Goal: Task Accomplishment & Management: Use online tool/utility

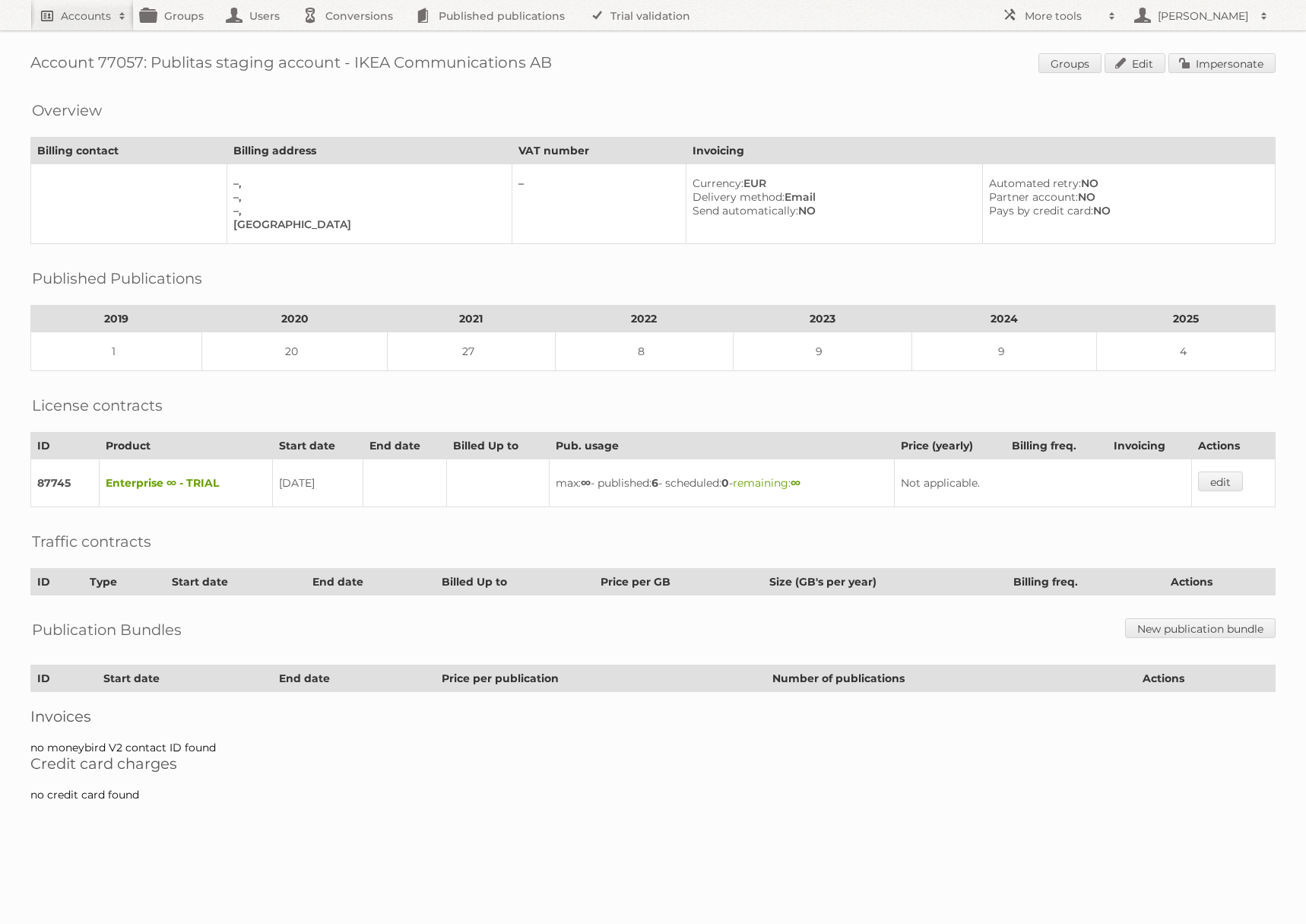
click at [117, 18] on span at bounding box center [122, 16] width 23 height 16
type input"] "Action Service & Distributie B.V."
click at [350, 39] on input "Search" at bounding box center [362, 50] width 23 height 23
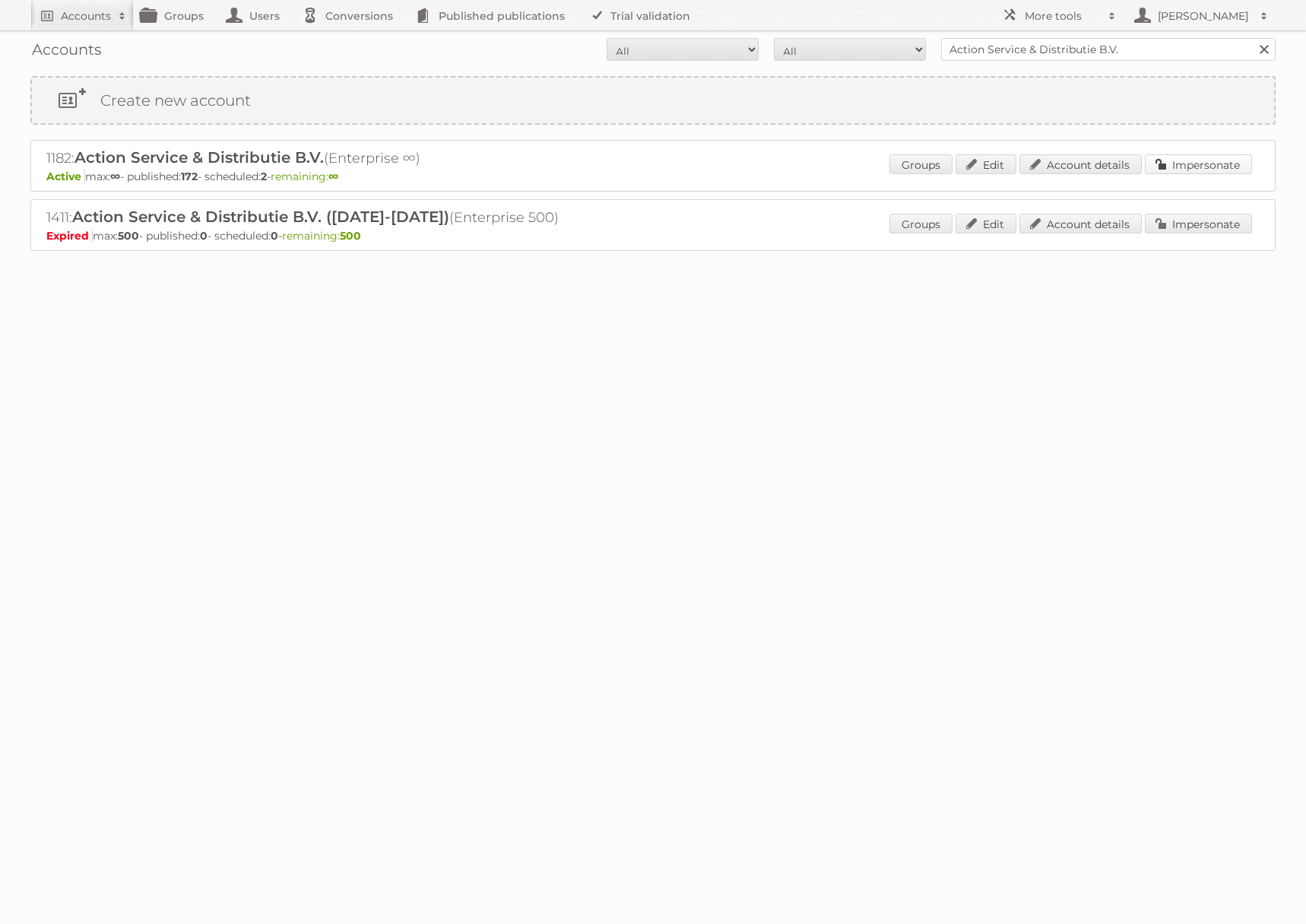
click at [1167, 158] on link "Impersonate" at bounding box center [1198, 164] width 108 height 19
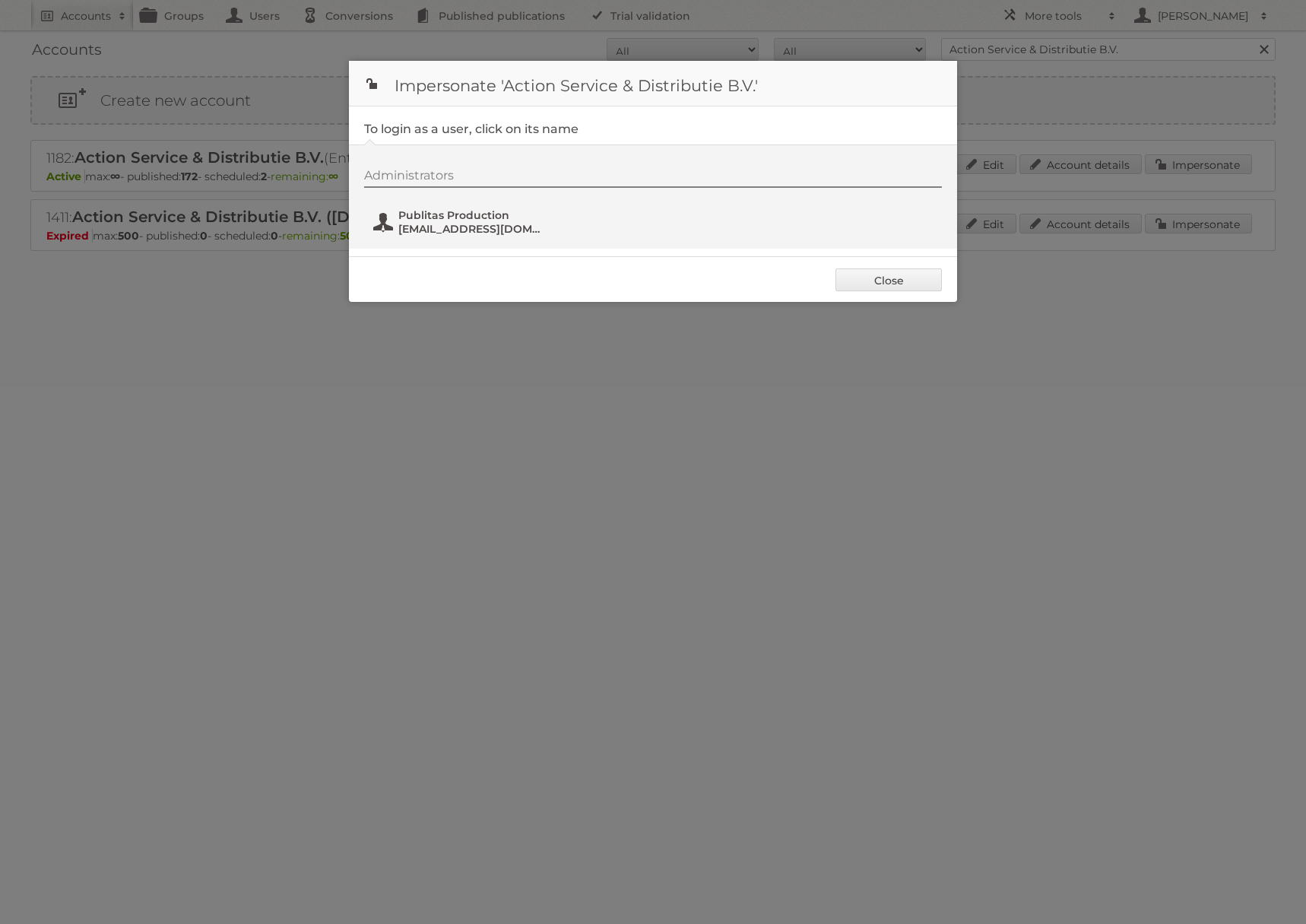
click at [510, 231] on span "fs+action@publitas.com" at bounding box center [472, 229] width 147 height 14
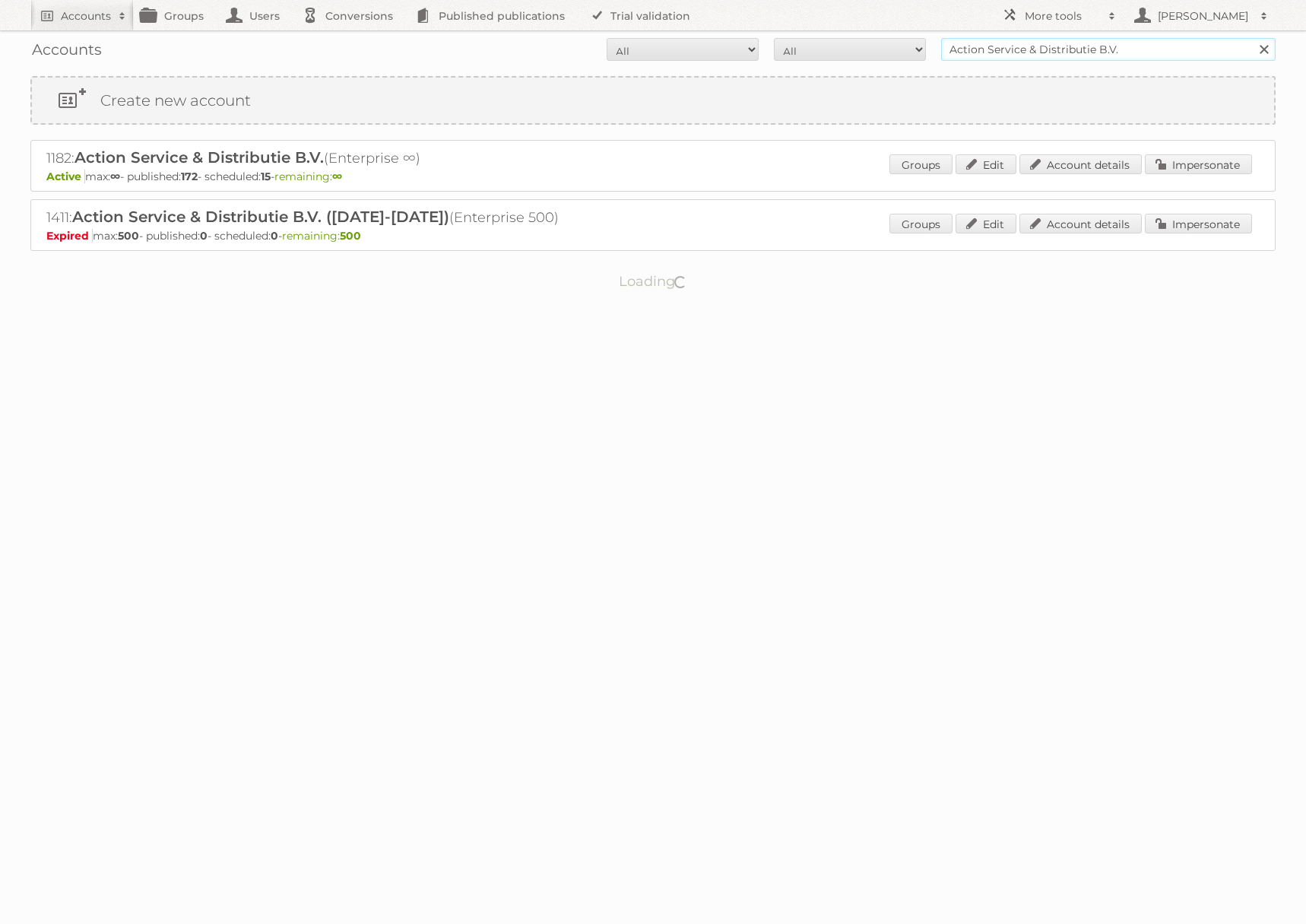
click at [1082, 48] on input "Action Service & Distributie B.V." at bounding box center [1108, 49] width 334 height 23
type input "acctim"
click at [1252, 38] on input "Search" at bounding box center [1263, 49] width 23 height 23
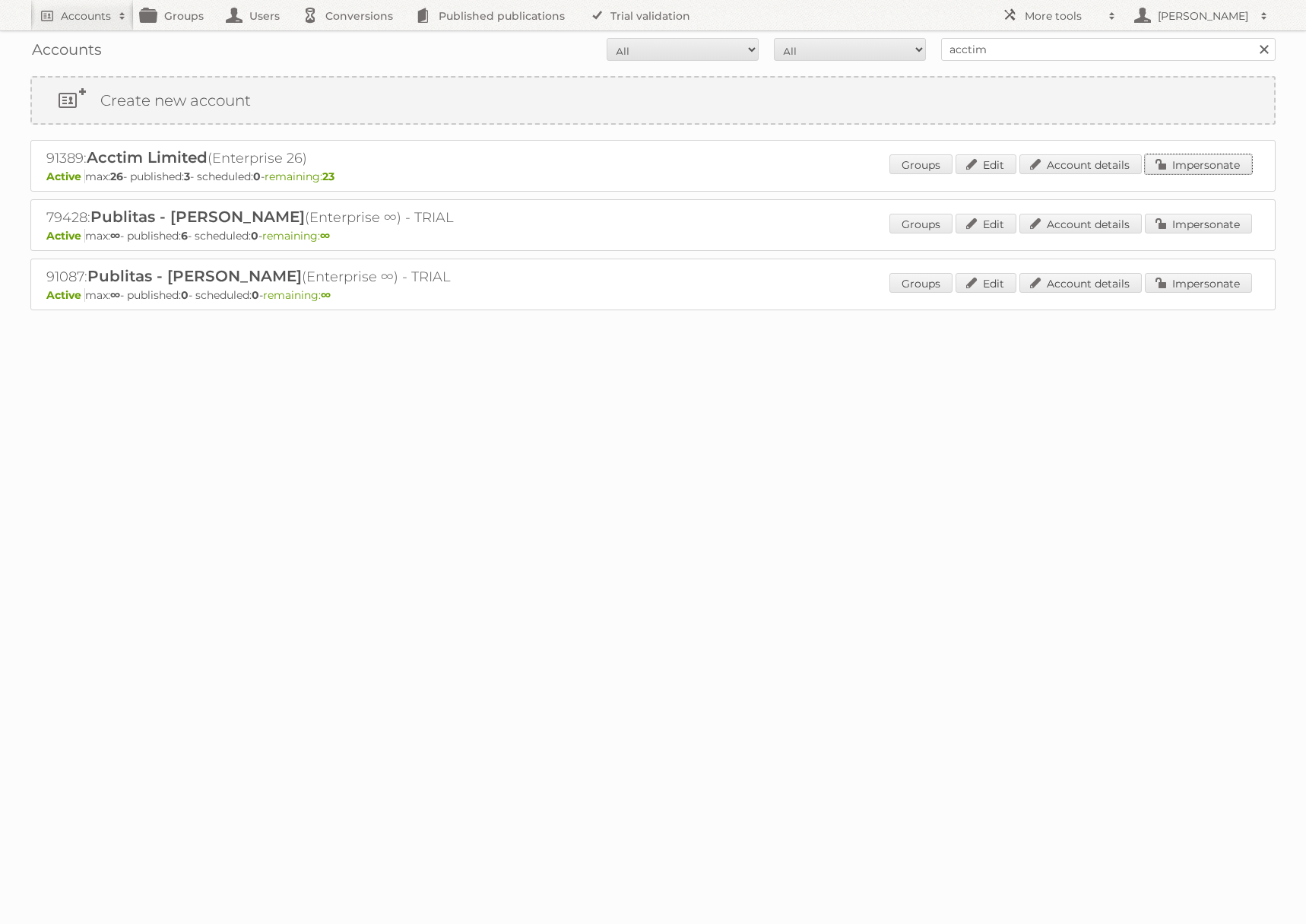
drag, startPoint x: 1223, startPoint y: 172, endPoint x: 1187, endPoint y: 168, distance: 36.2
click at [1222, 172] on link "Impersonate" at bounding box center [1198, 164] width 108 height 19
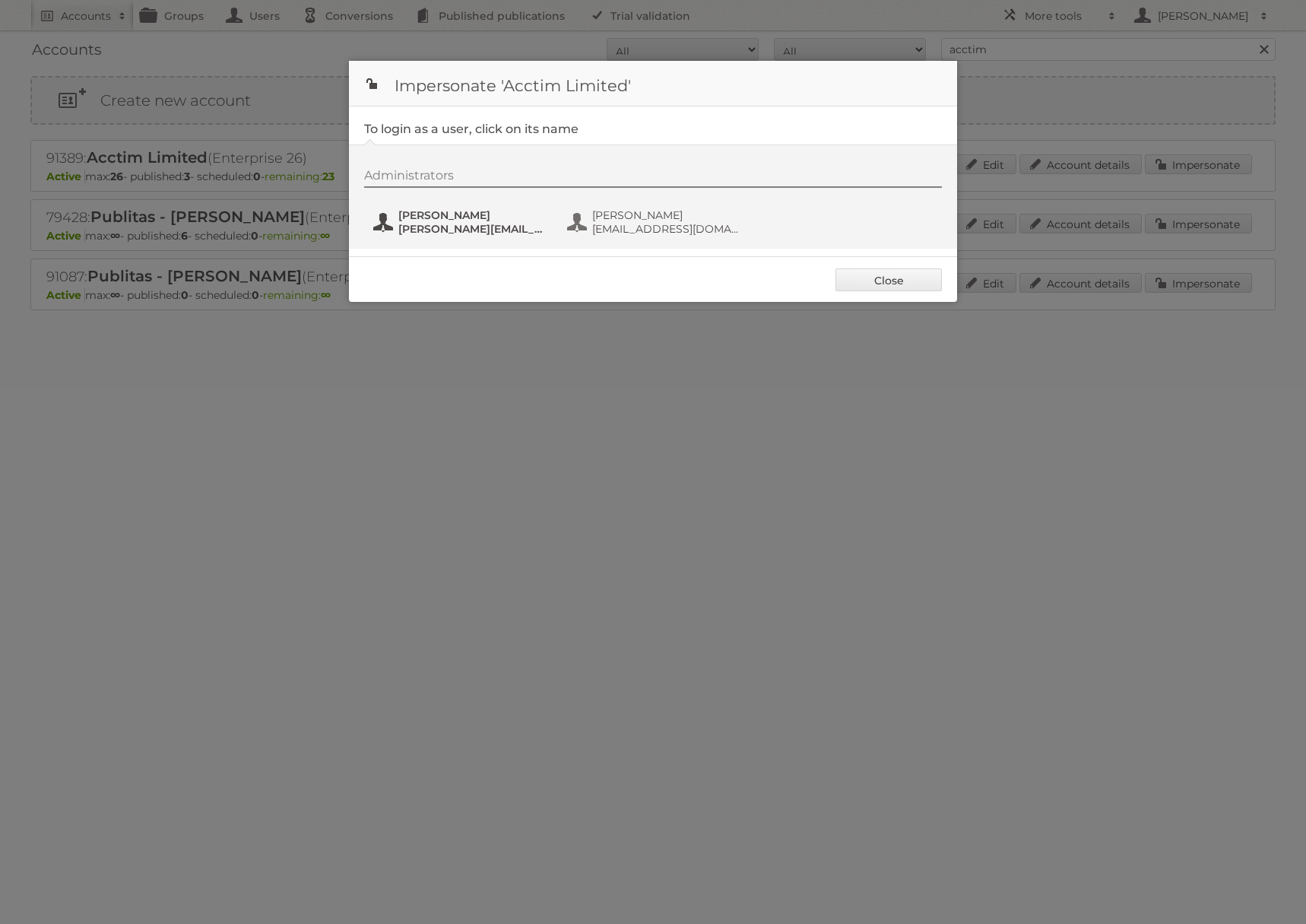
click at [535, 222] on span "laurence@acctim.com" at bounding box center [472, 229] width 147 height 14
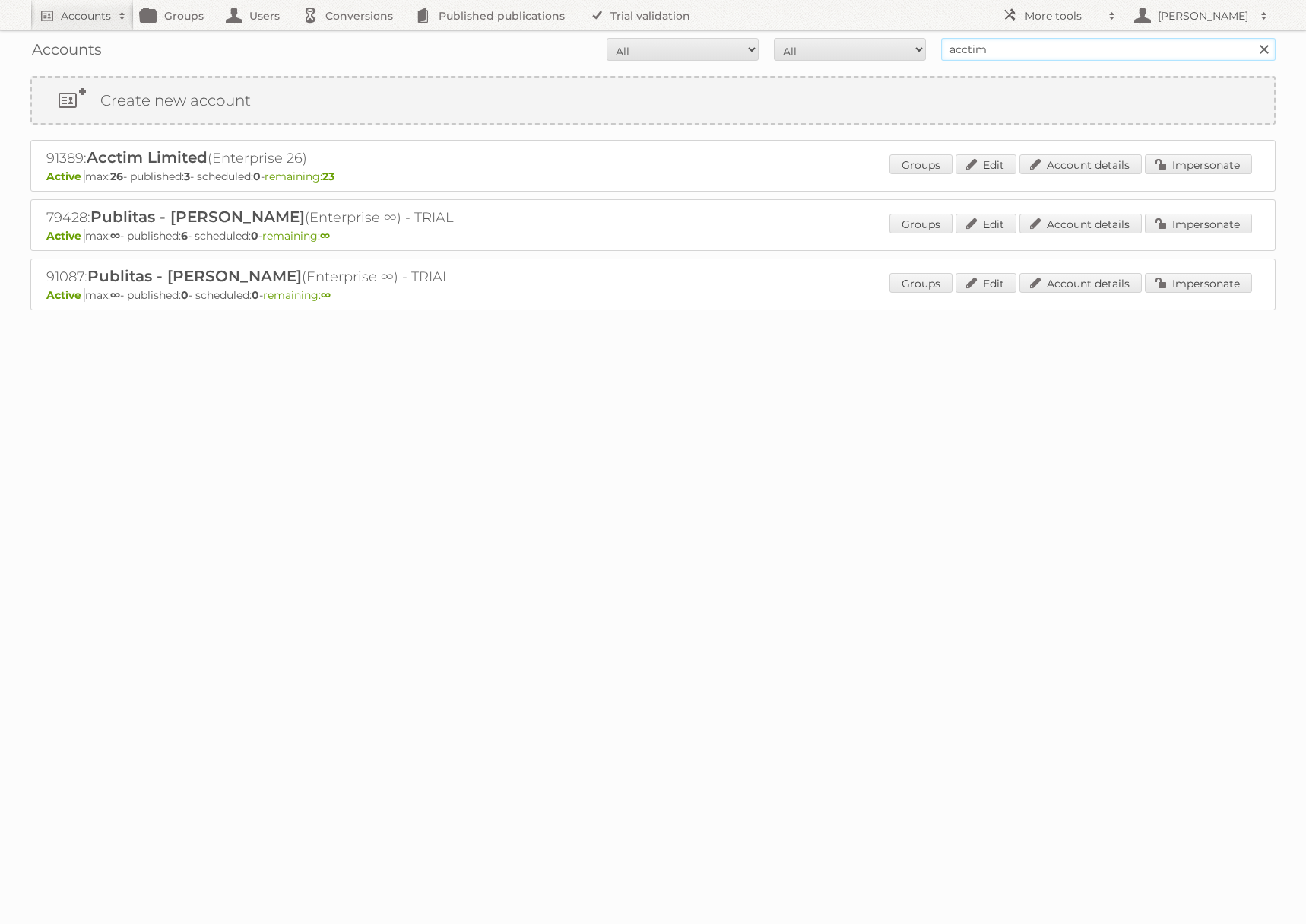
click at [983, 47] on input "acctim" at bounding box center [1108, 49] width 334 height 23
type input "Action Service & Distributie B.V."
click at [1252, 38] on input "Search" at bounding box center [1263, 49] width 23 height 23
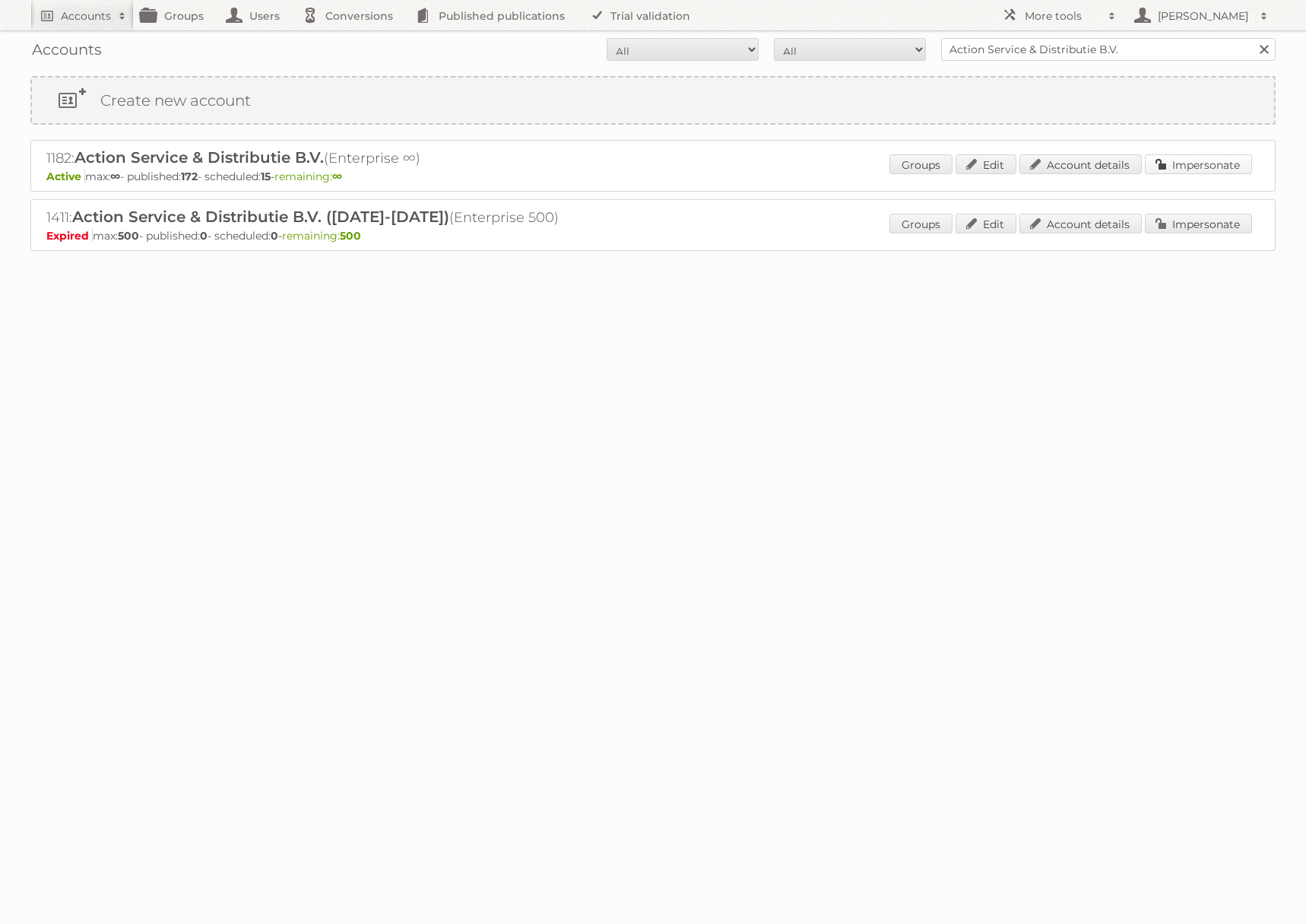
click at [1219, 164] on link "Impersonate" at bounding box center [1198, 164] width 108 height 19
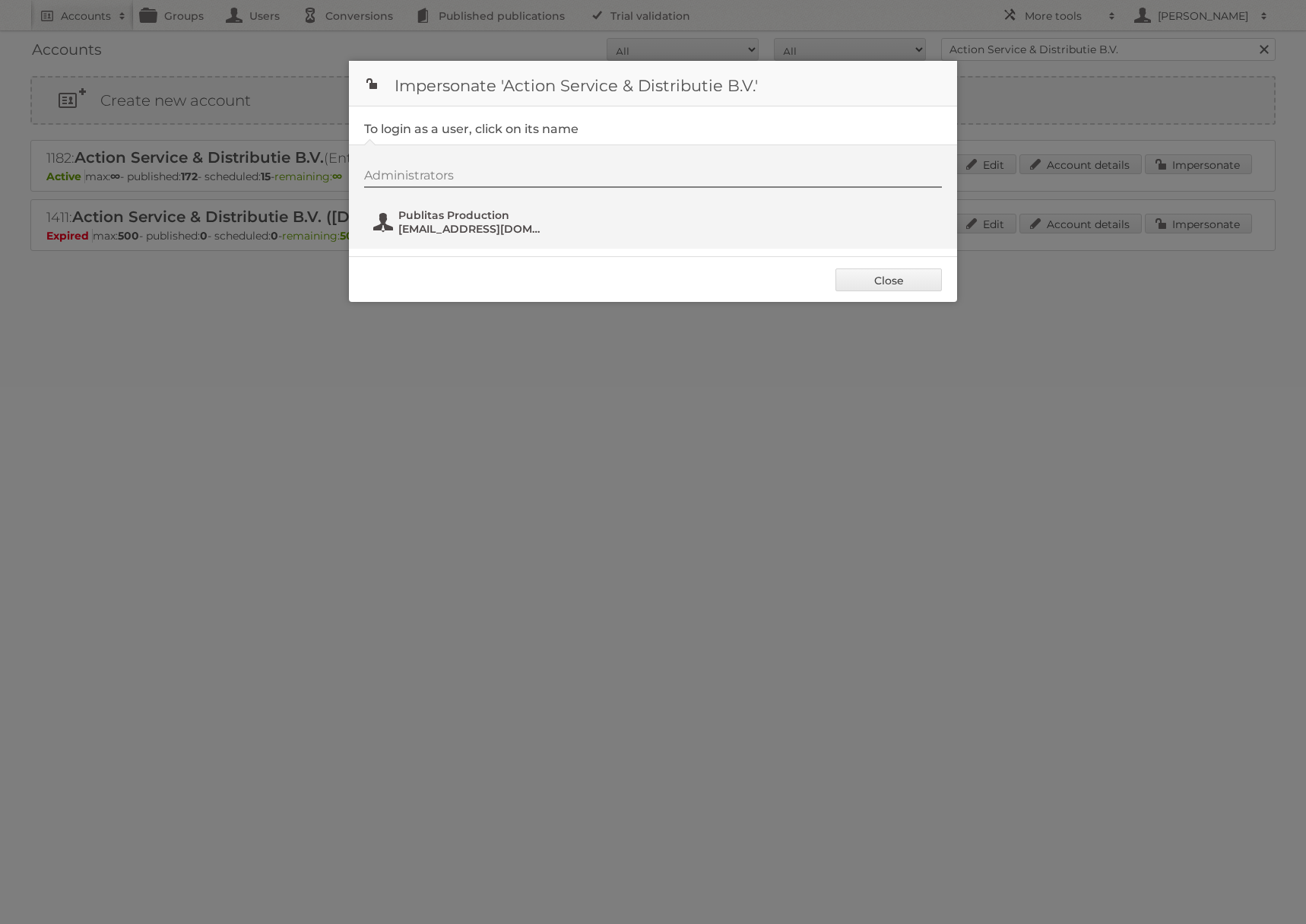
click at [491, 235] on span "fs+action@publitas.com" at bounding box center [472, 229] width 147 height 14
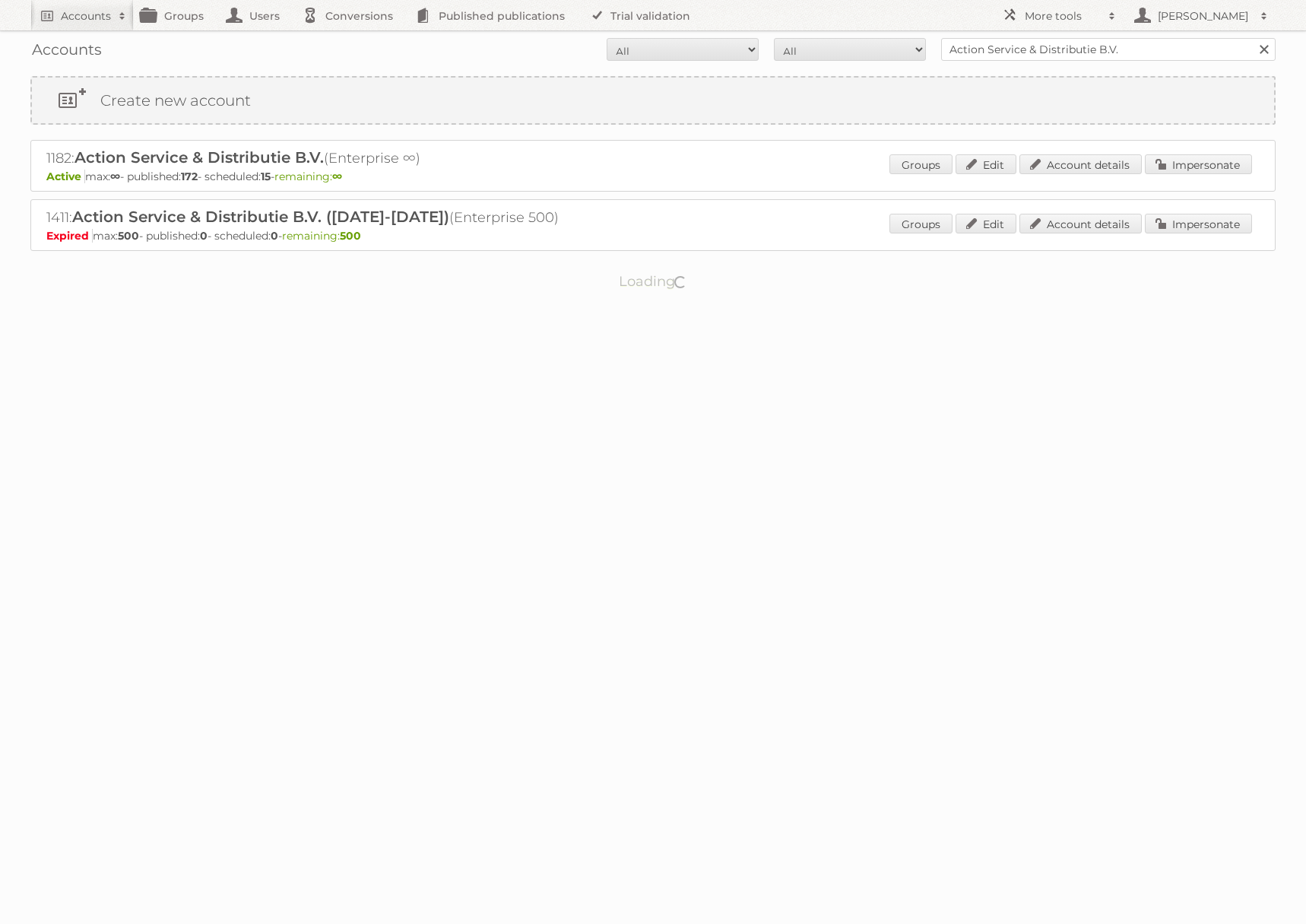
click at [1112, 50] on input "Action Service & Distributie B.V." at bounding box center [1108, 49] width 334 height 23
type input "ALDI SÜD Dienstleistungs-SE & Co. oHG"
click at [1252, 38] on input "Search" at bounding box center [1263, 49] width 23 height 23
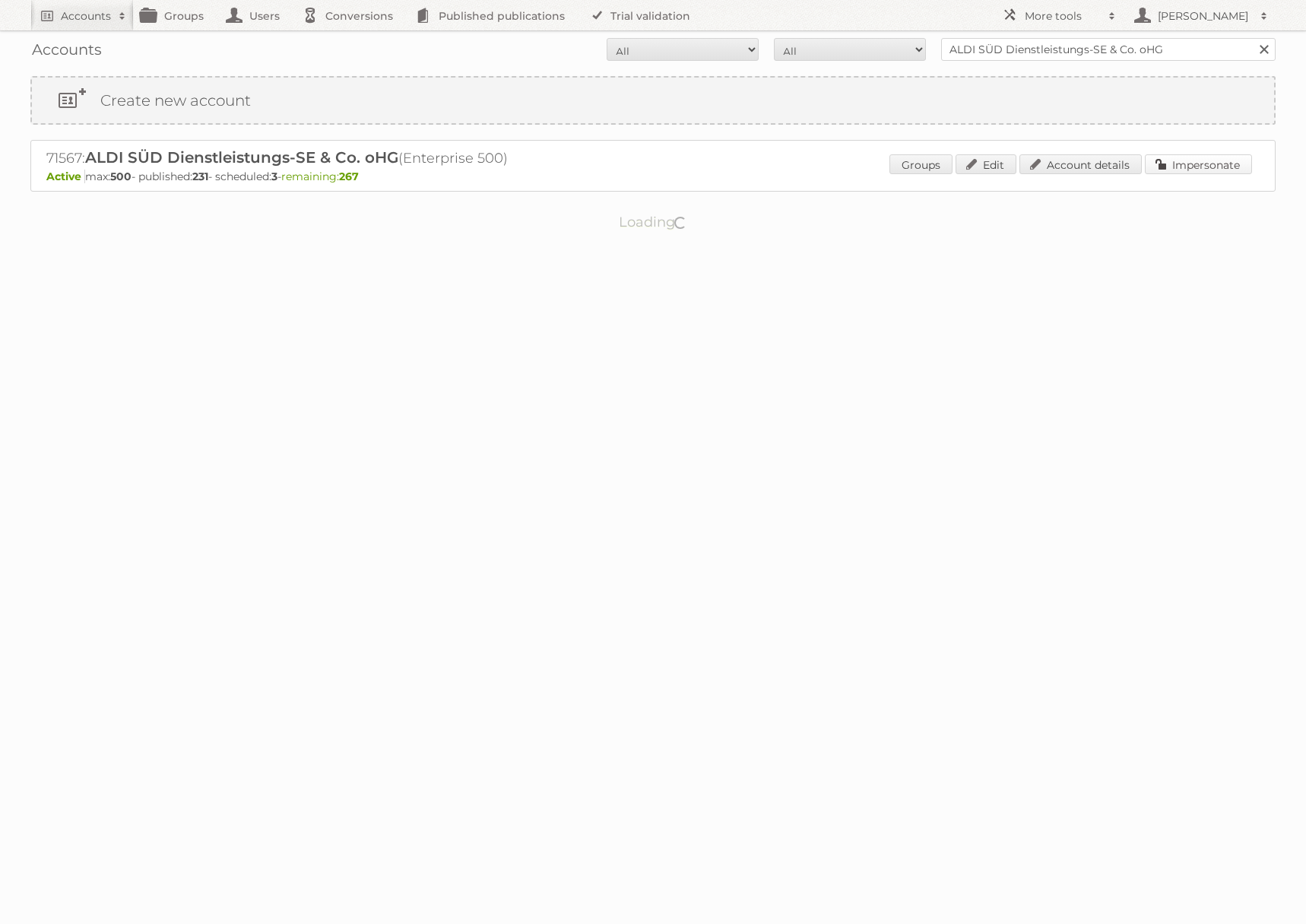
click at [1217, 155] on link "Impersonate" at bounding box center [1198, 164] width 108 height 19
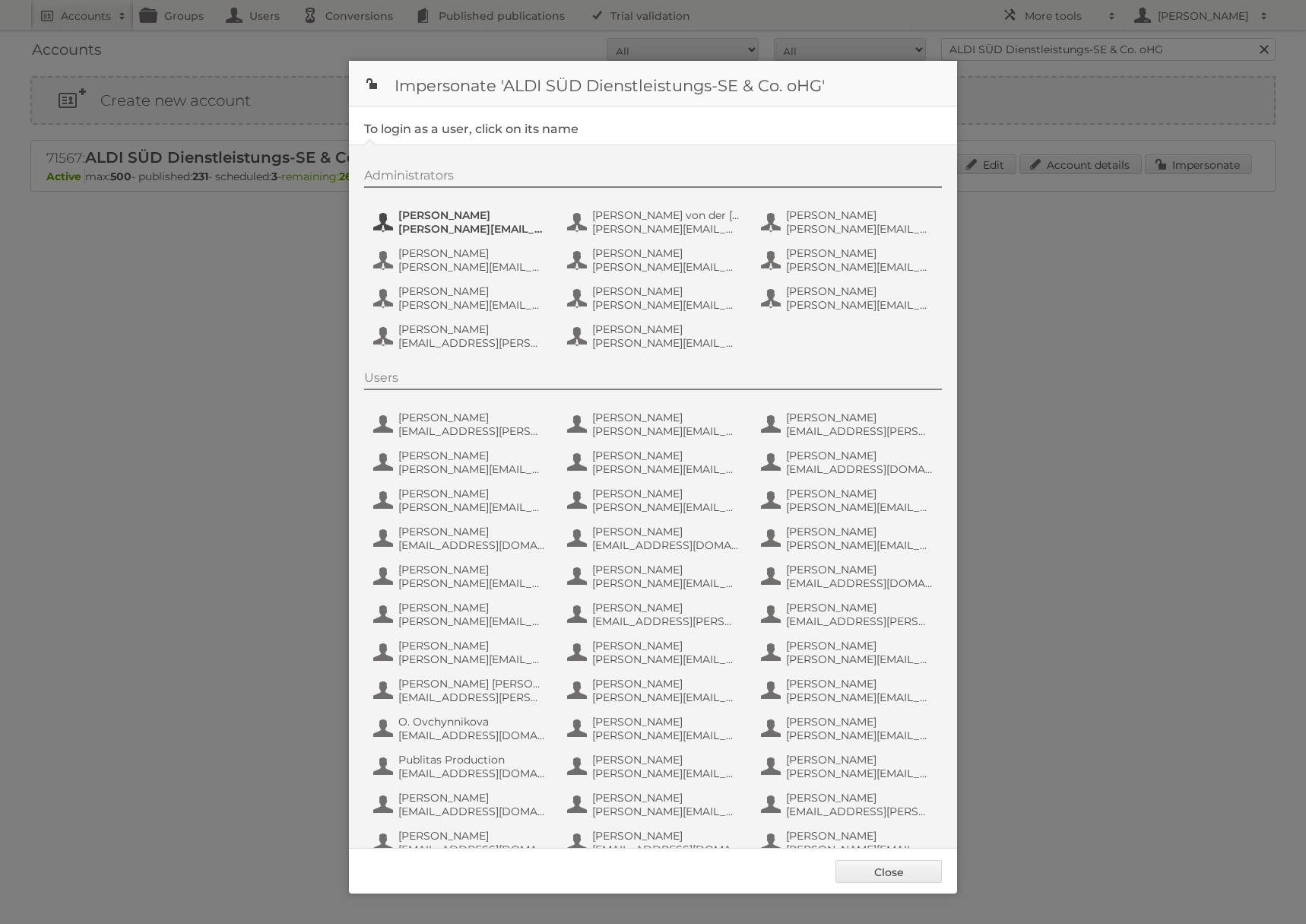
click at [425, 213] on span "[PERSON_NAME]" at bounding box center [472, 215] width 147 height 14
